Goal: Transaction & Acquisition: Purchase product/service

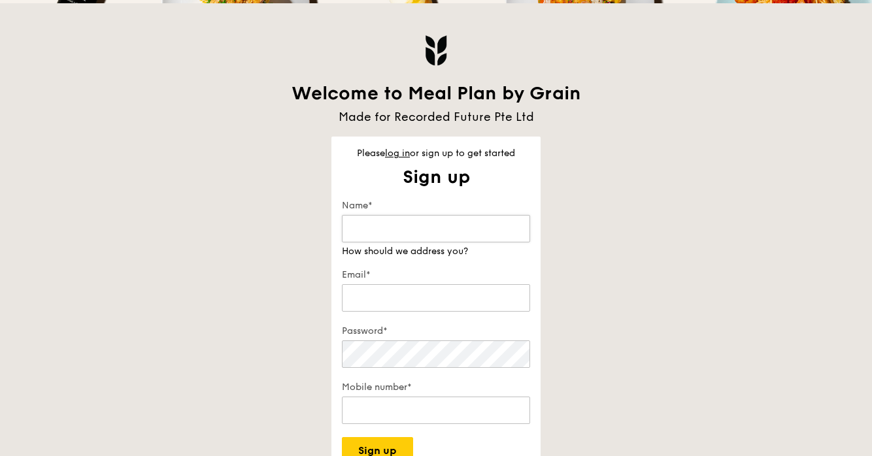
click at [472, 227] on input "Name*" at bounding box center [436, 228] width 188 height 27
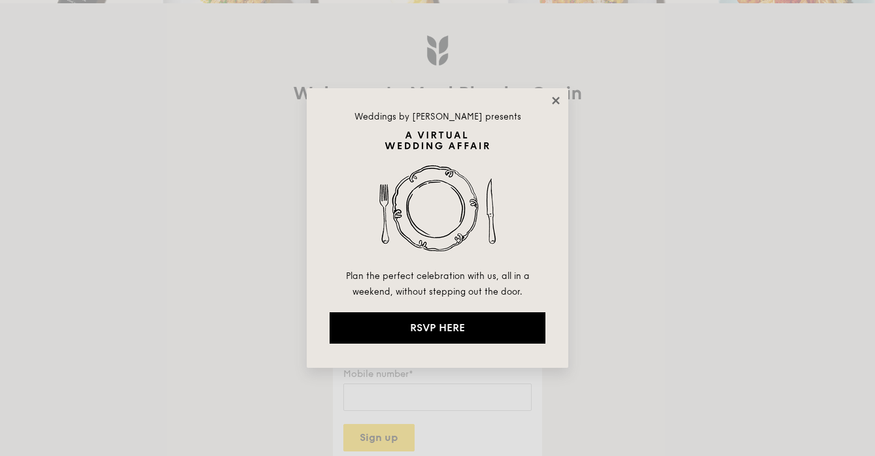
click at [560, 96] on icon at bounding box center [556, 101] width 12 height 12
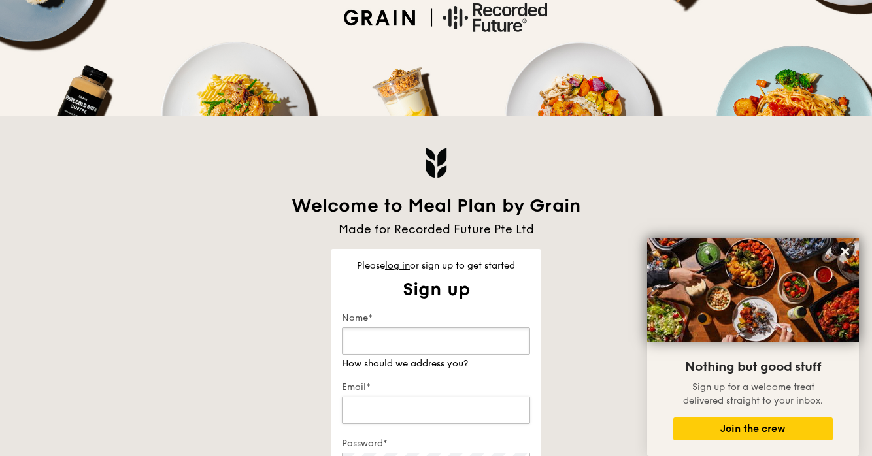
scroll to position [143, 0]
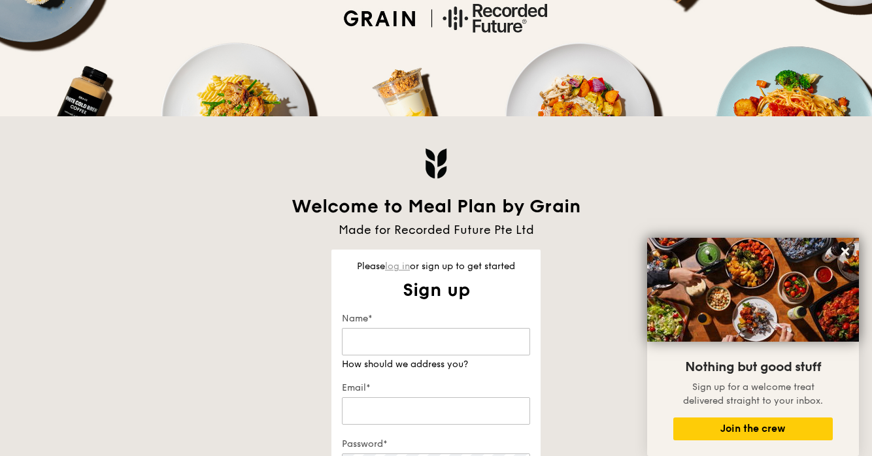
click at [409, 265] on link "log in" at bounding box center [397, 266] width 25 height 11
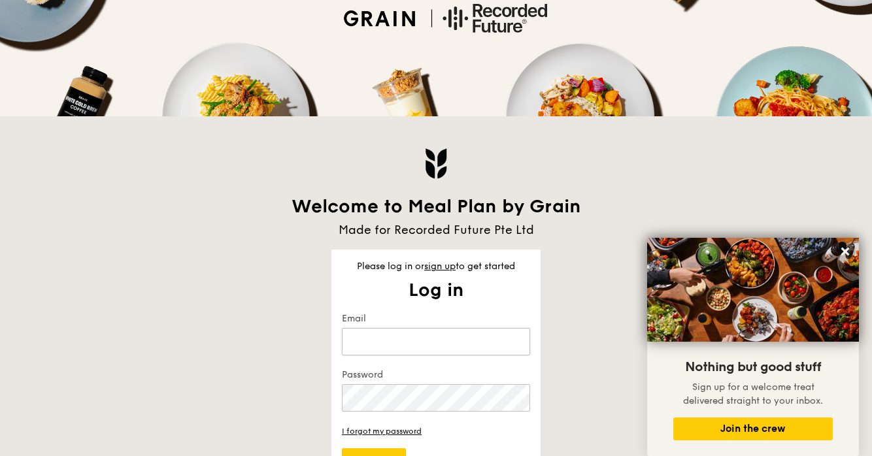
type input "yenru.chen@recordedfuture.com"
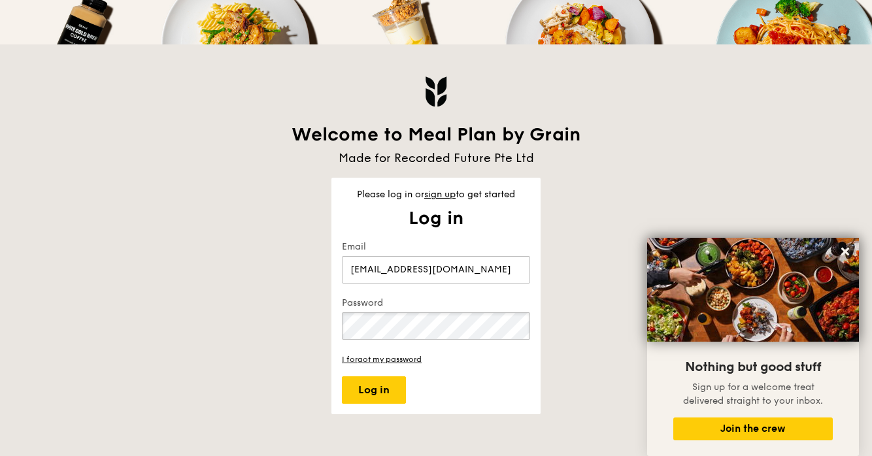
scroll to position [234, 0]
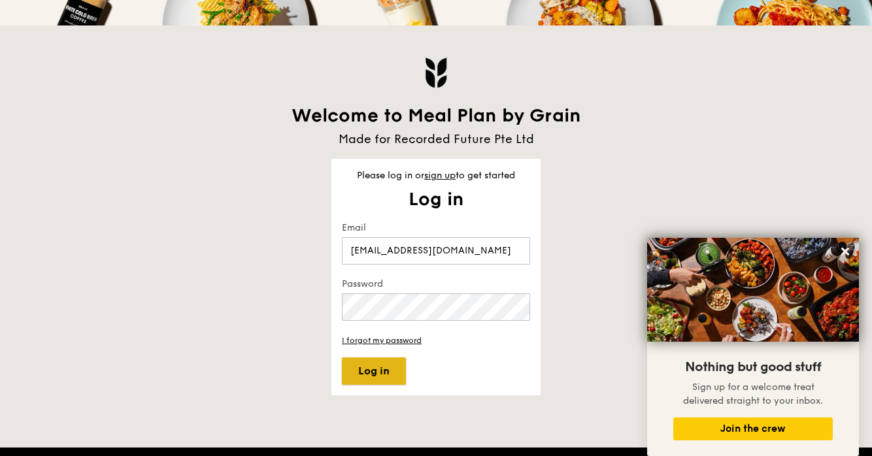
click at [361, 382] on button "Log in" at bounding box center [374, 371] width 64 height 27
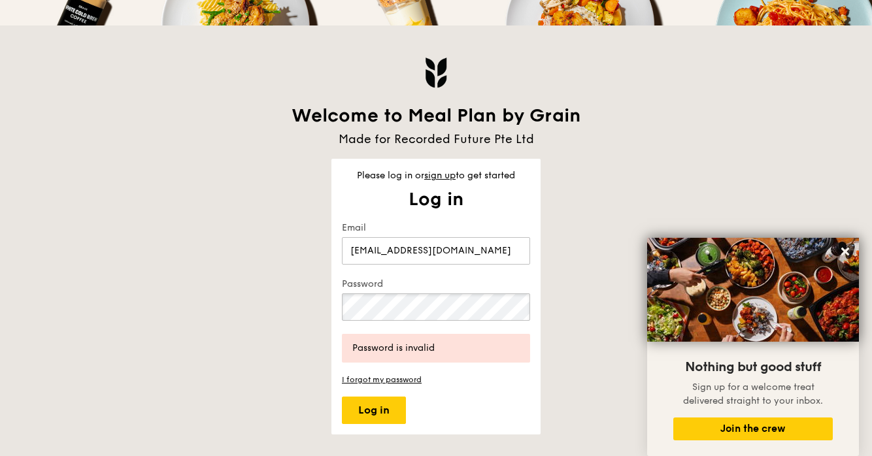
click at [342, 397] on button "Log in" at bounding box center [374, 410] width 64 height 27
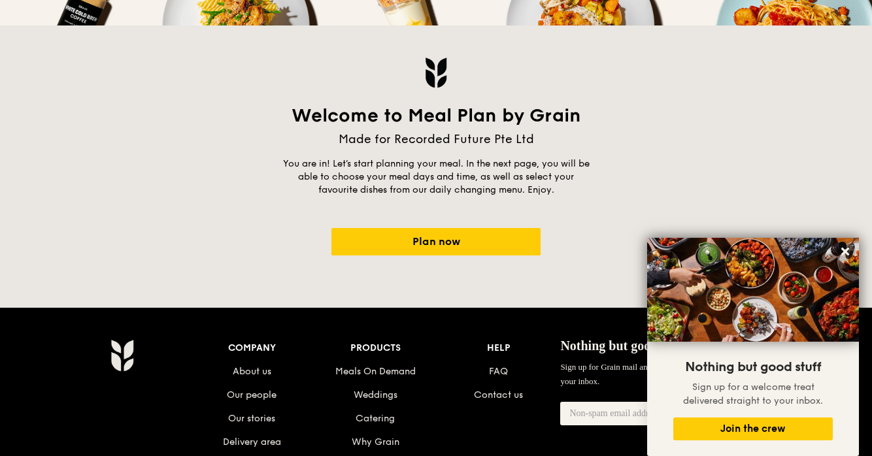
click at [404, 222] on div "Welcome to Meal Plan by Grain Made for Recorded Future Pte Ltd You are in! Let’…" at bounding box center [435, 140] width 753 height 230
click at [399, 266] on div "A Virtual Wedding Affair Plan the perfect celebration with us, all in a weekend…" at bounding box center [436, 230] width 872 height 929
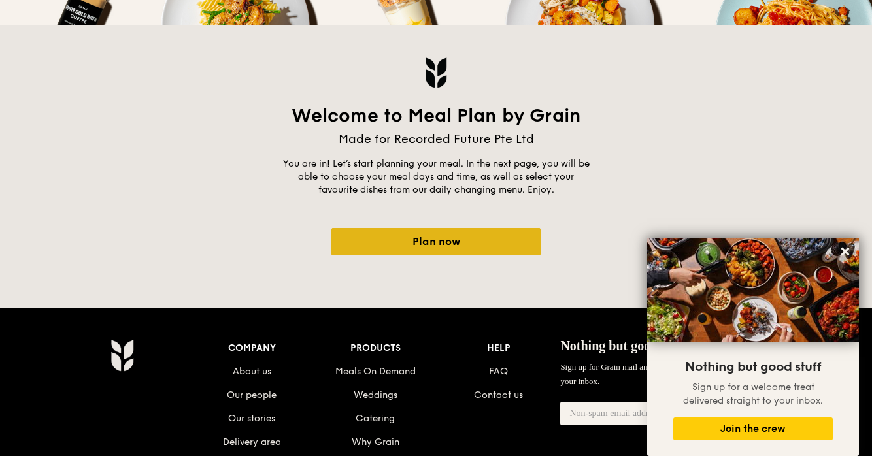
click at [397, 252] on link "Plan now" at bounding box center [435, 241] width 209 height 27
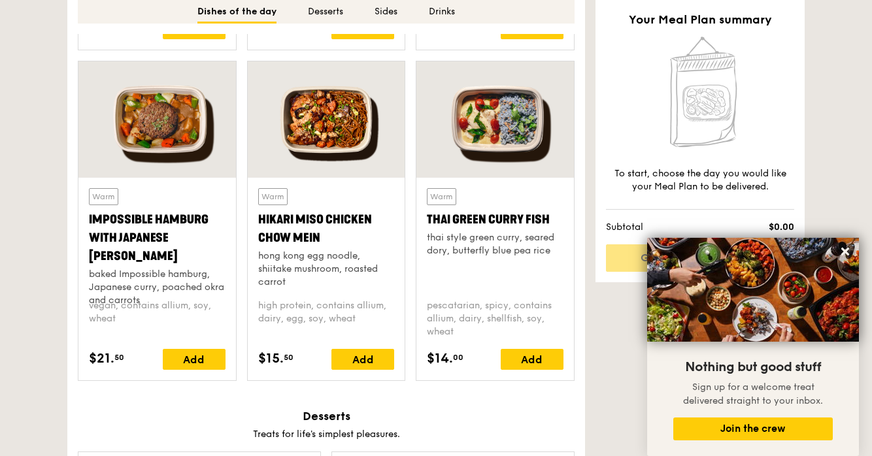
scroll to position [1244, 0]
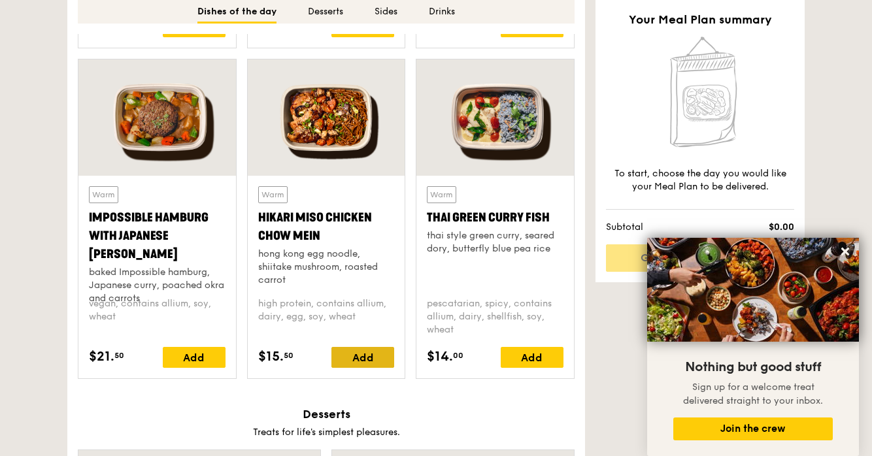
click at [360, 362] on div "Add" at bounding box center [362, 357] width 63 height 21
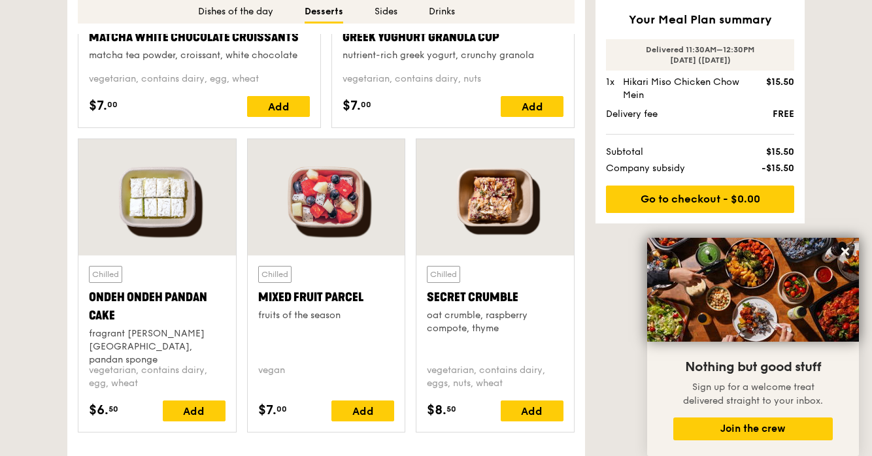
scroll to position [1908, 0]
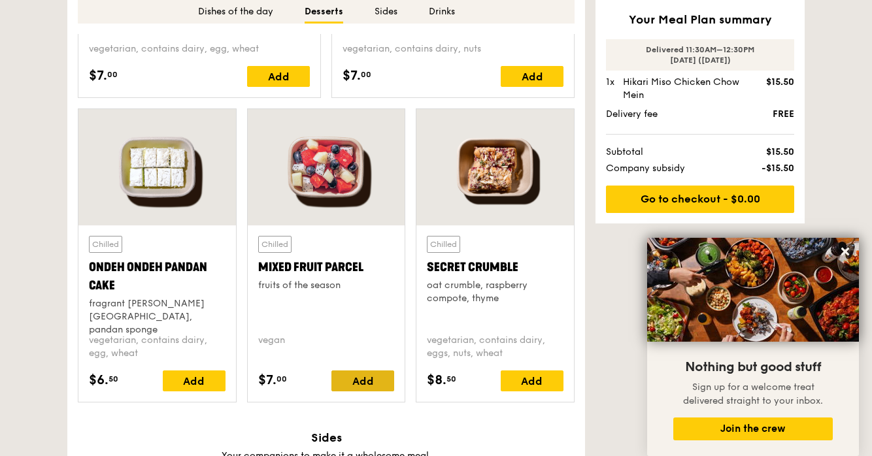
click at [366, 390] on div "Add" at bounding box center [362, 381] width 63 height 21
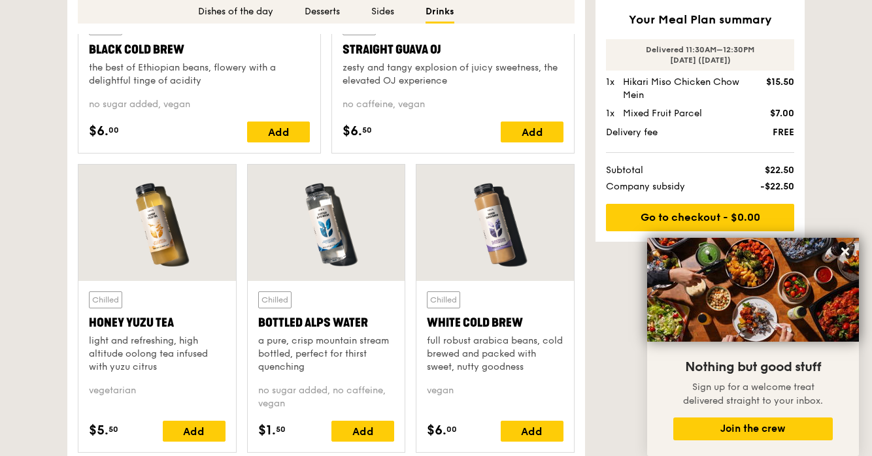
scroll to position [3239, 0]
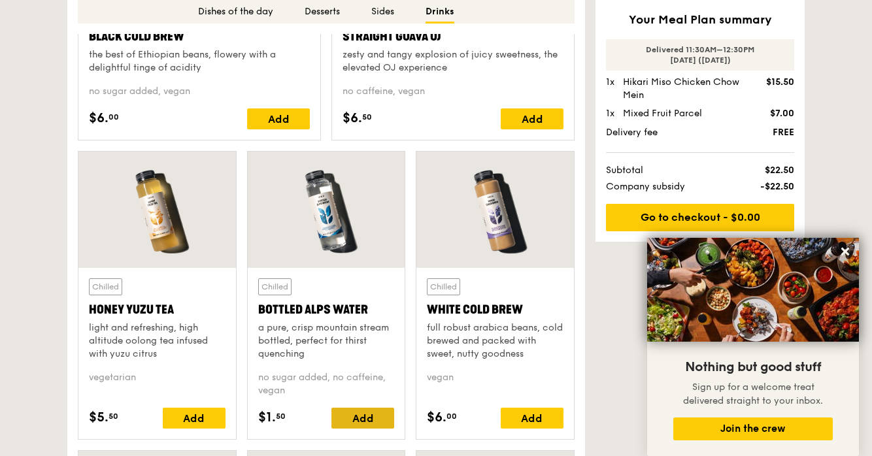
click at [368, 418] on div "Add" at bounding box center [362, 418] width 63 height 21
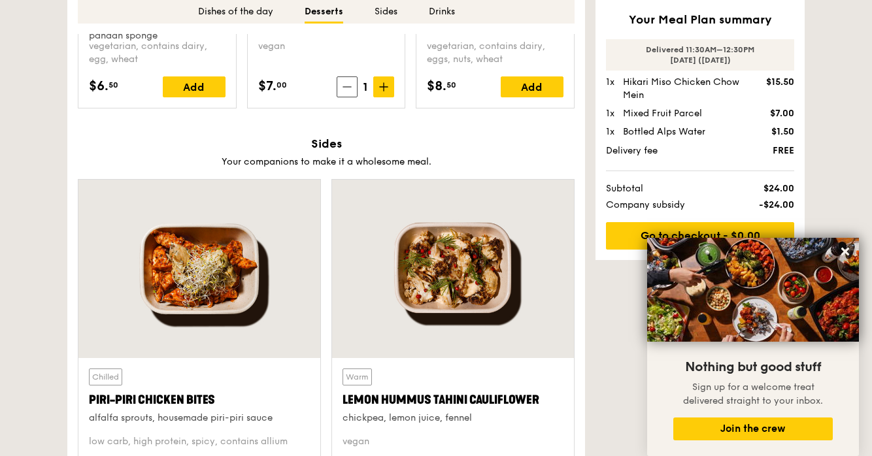
scroll to position [2280, 0]
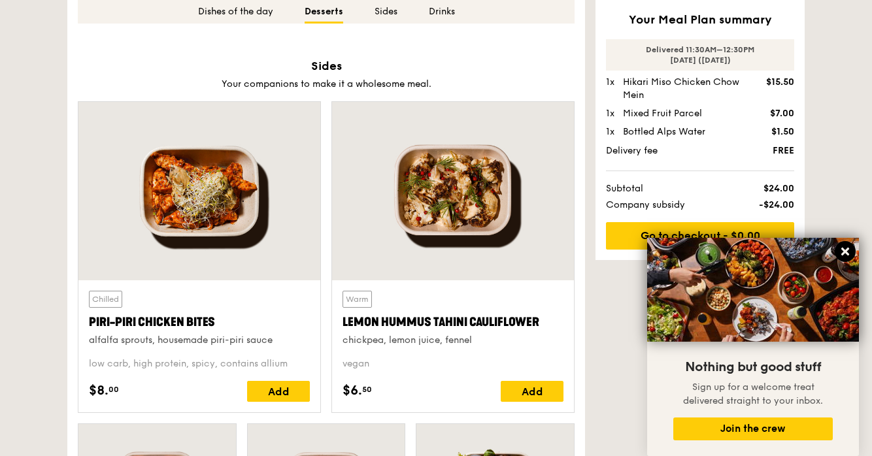
click at [844, 256] on icon at bounding box center [845, 252] width 12 height 12
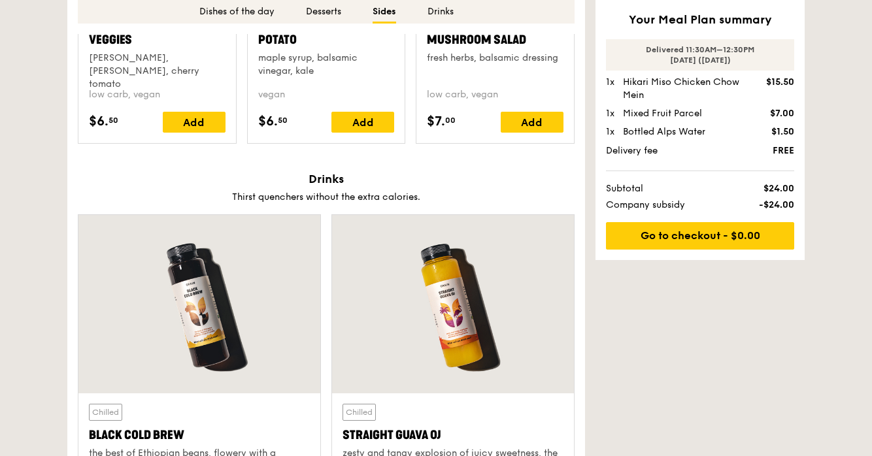
scroll to position [3046, 0]
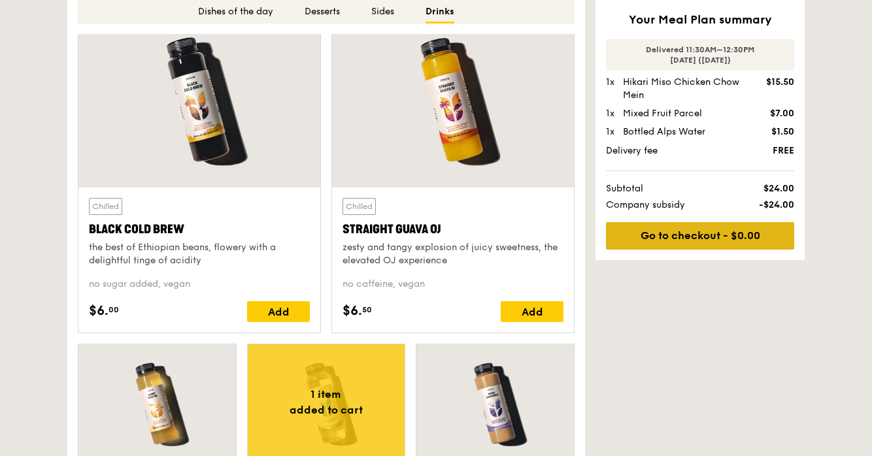
click at [686, 238] on link "Go to checkout - $0.00" at bounding box center [700, 235] width 188 height 27
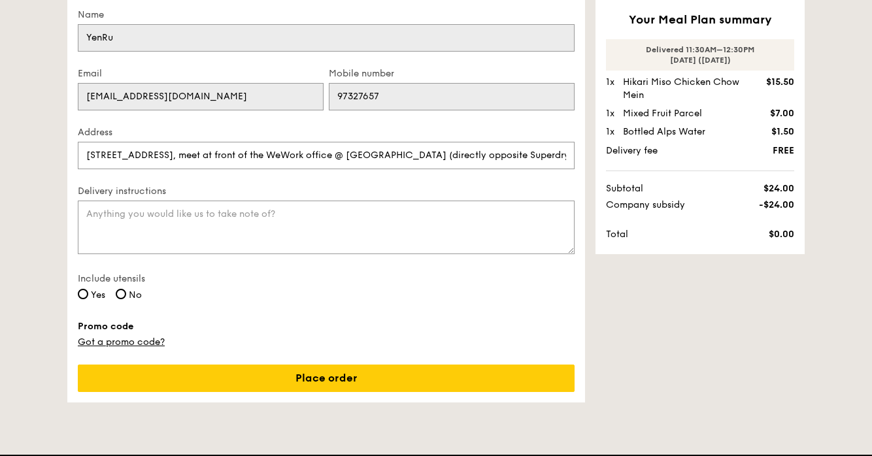
scroll to position [177, 0]
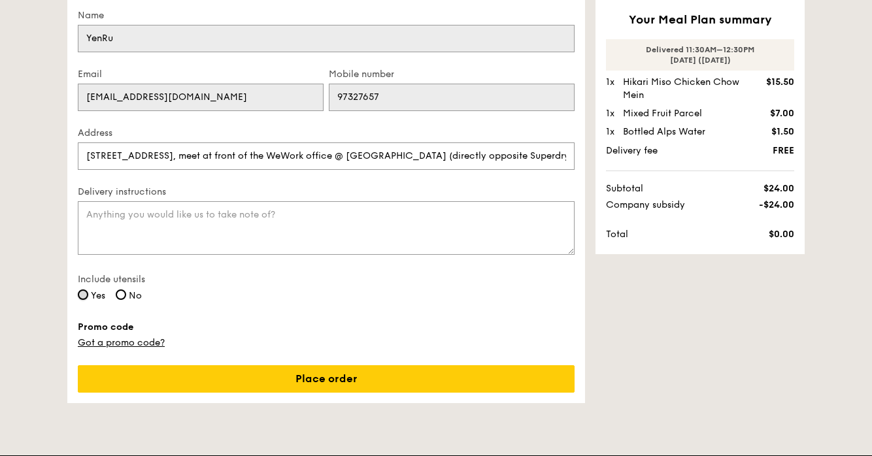
click at [82, 295] on input "Yes" at bounding box center [83, 295] width 10 height 10
radio input "true"
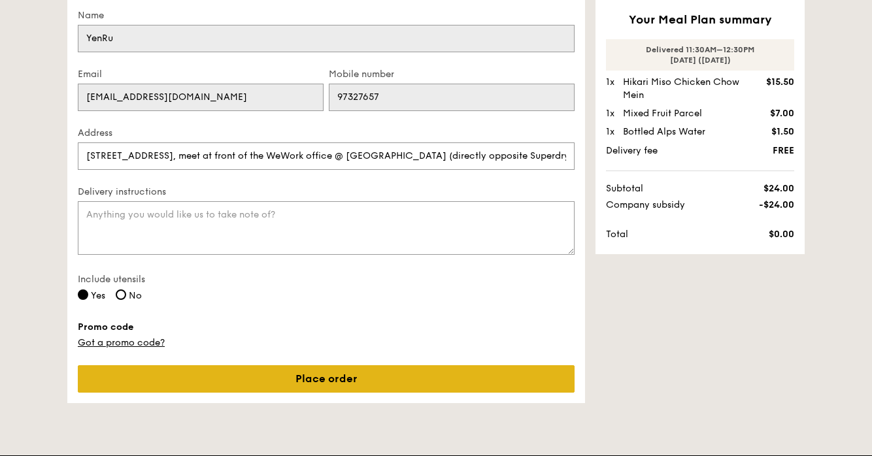
click at [151, 365] on link "Place order" at bounding box center [326, 378] width 497 height 27
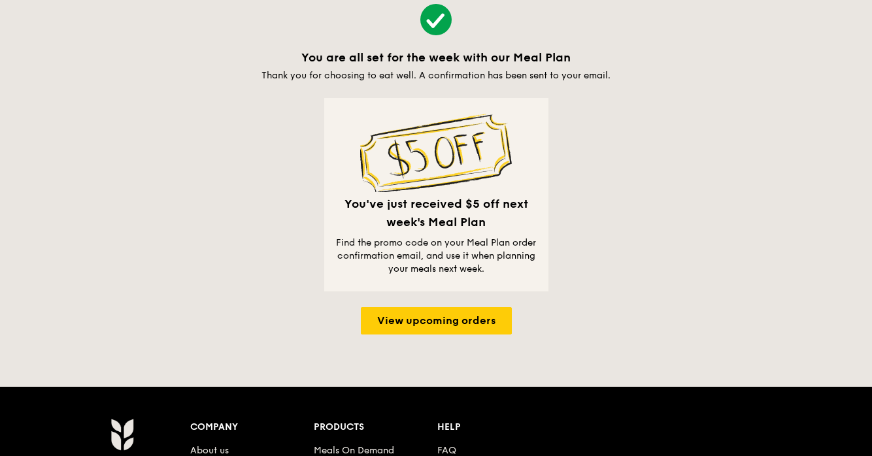
scroll to position [114, 0]
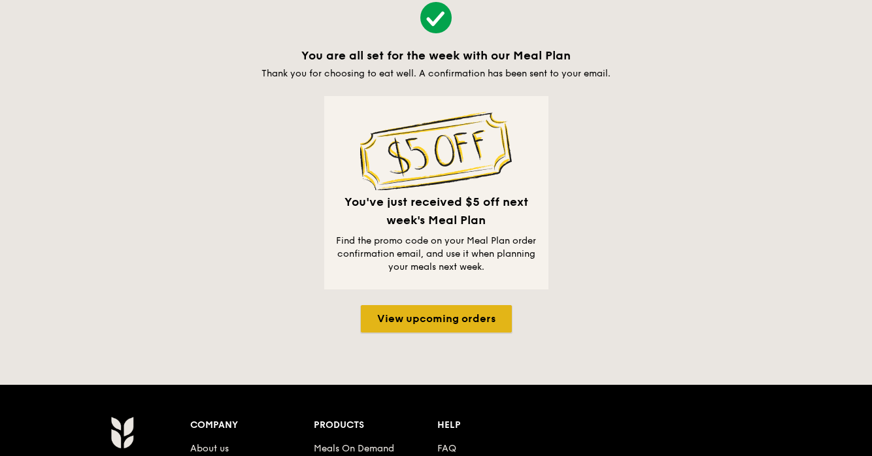
click at [396, 324] on link "View upcoming orders" at bounding box center [436, 318] width 151 height 27
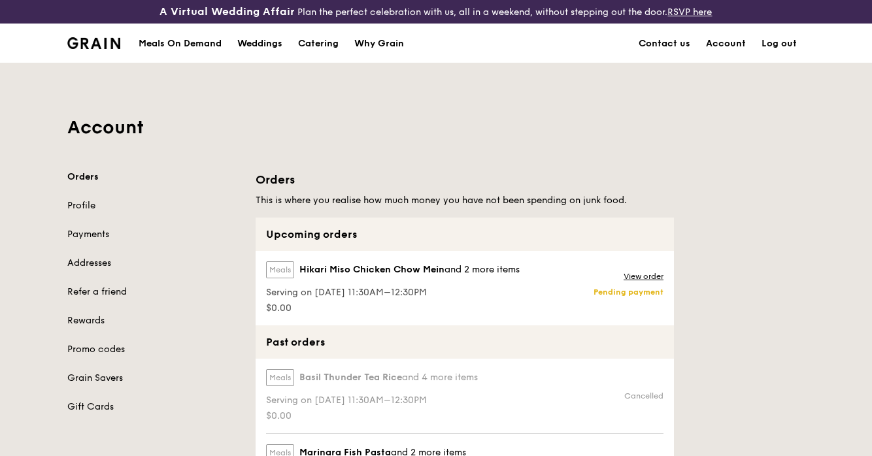
click at [182, 43] on div "Meals On Demand" at bounding box center [180, 43] width 83 height 39
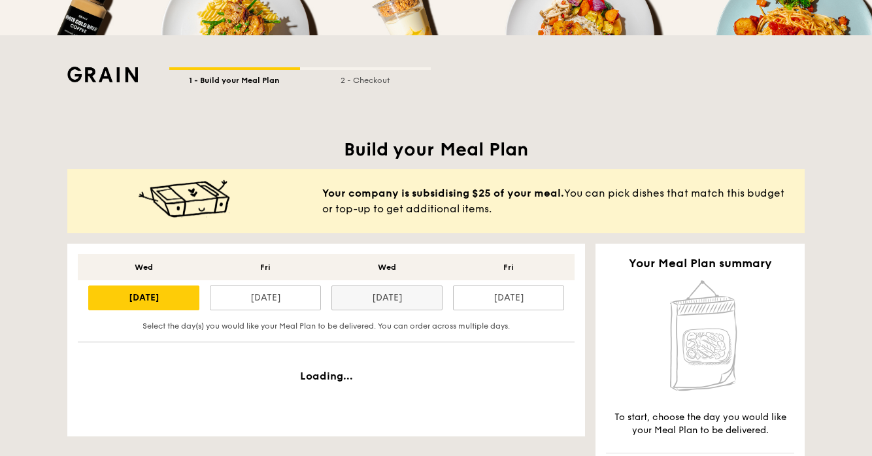
scroll to position [187, 0]
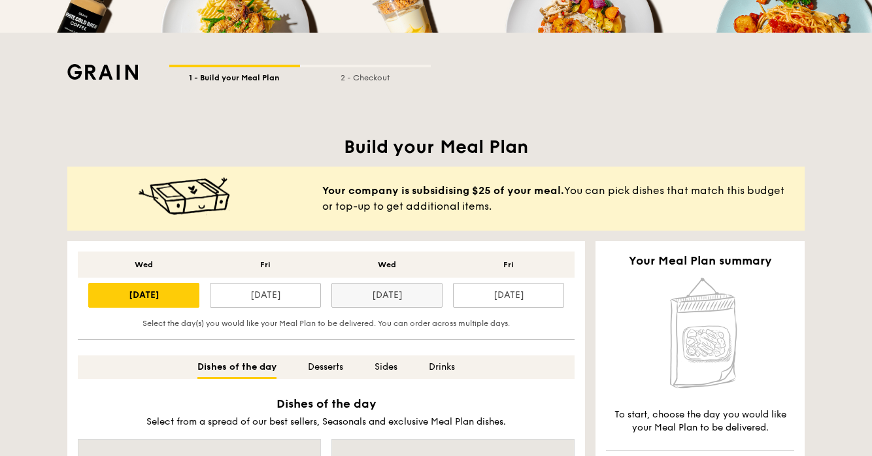
click at [392, 297] on div "[DATE]" at bounding box center [386, 295] width 111 height 25
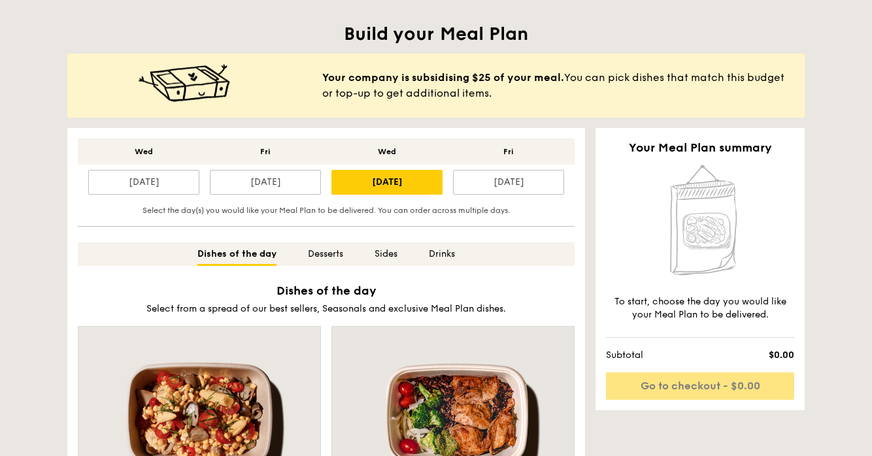
scroll to position [158, 0]
